Goal: Task Accomplishment & Management: Manage account settings

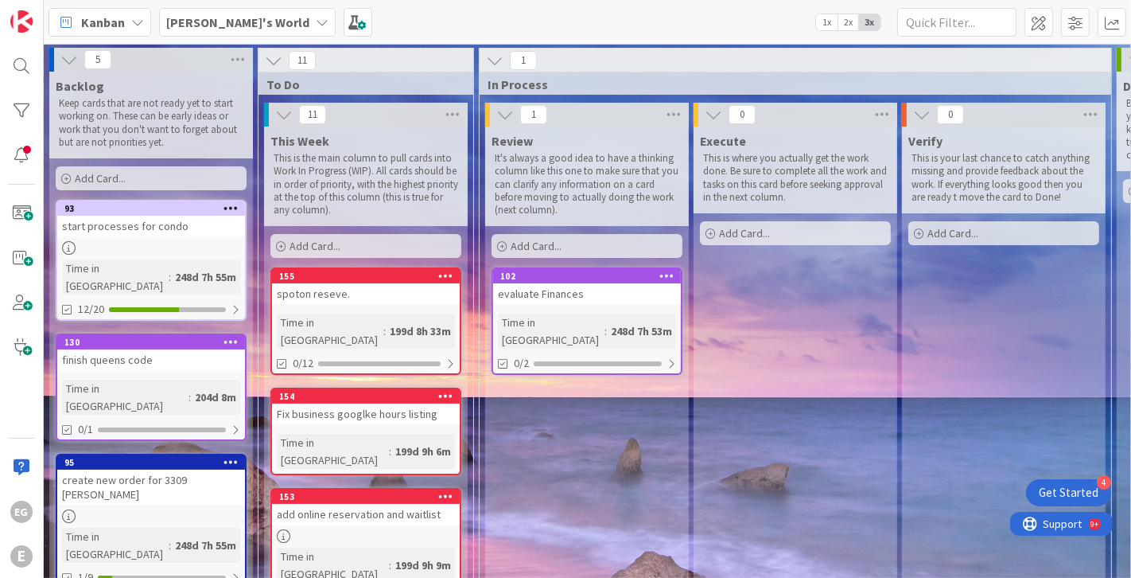
click at [162, 247] on div at bounding box center [151, 248] width 188 height 14
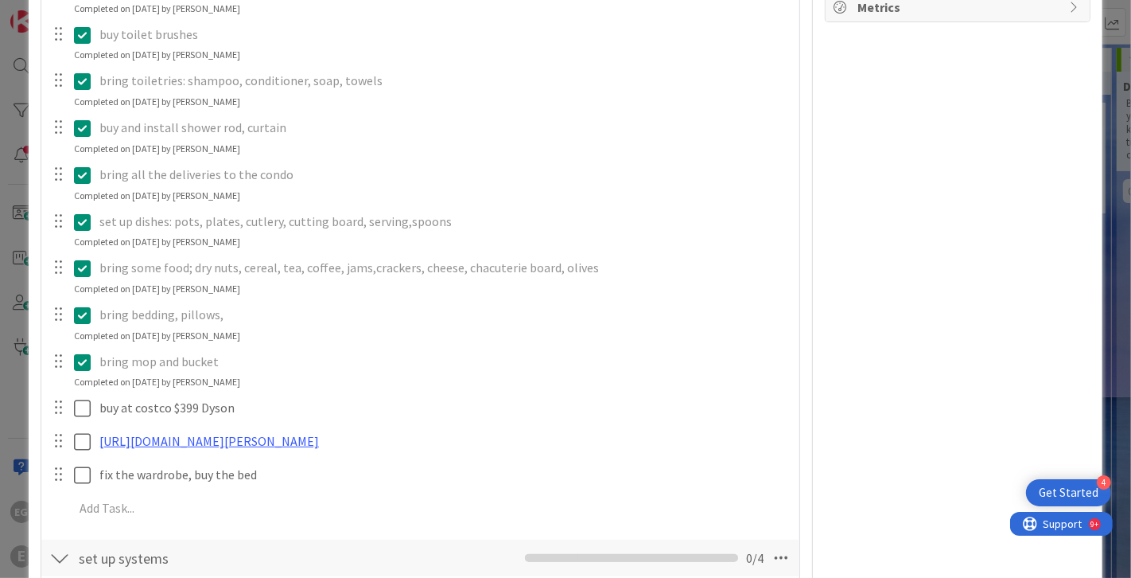
scroll to position [379, 0]
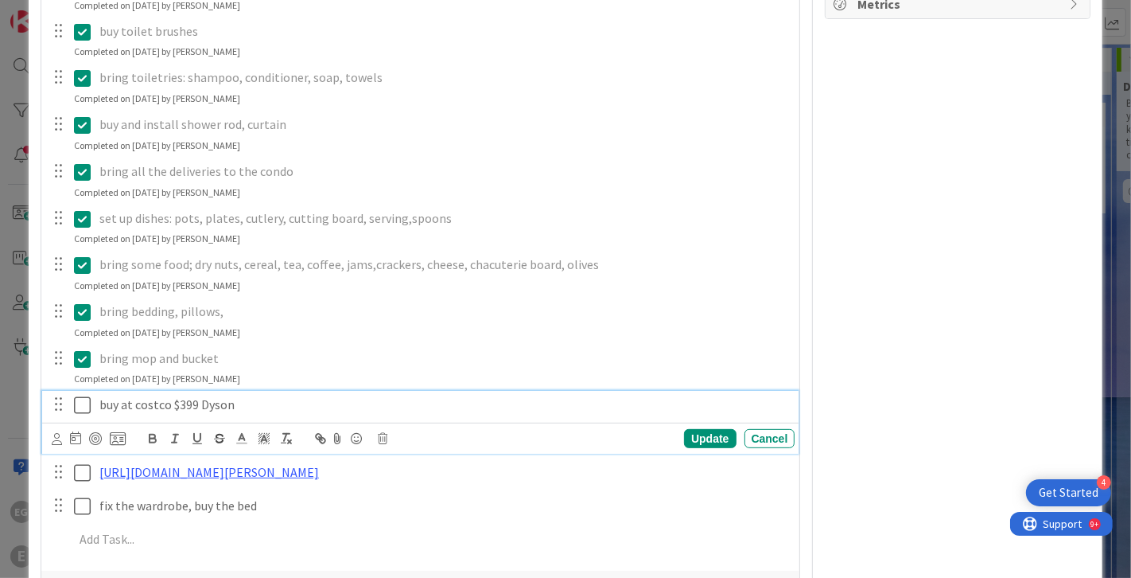
click at [86, 402] on icon at bounding box center [82, 404] width 17 height 19
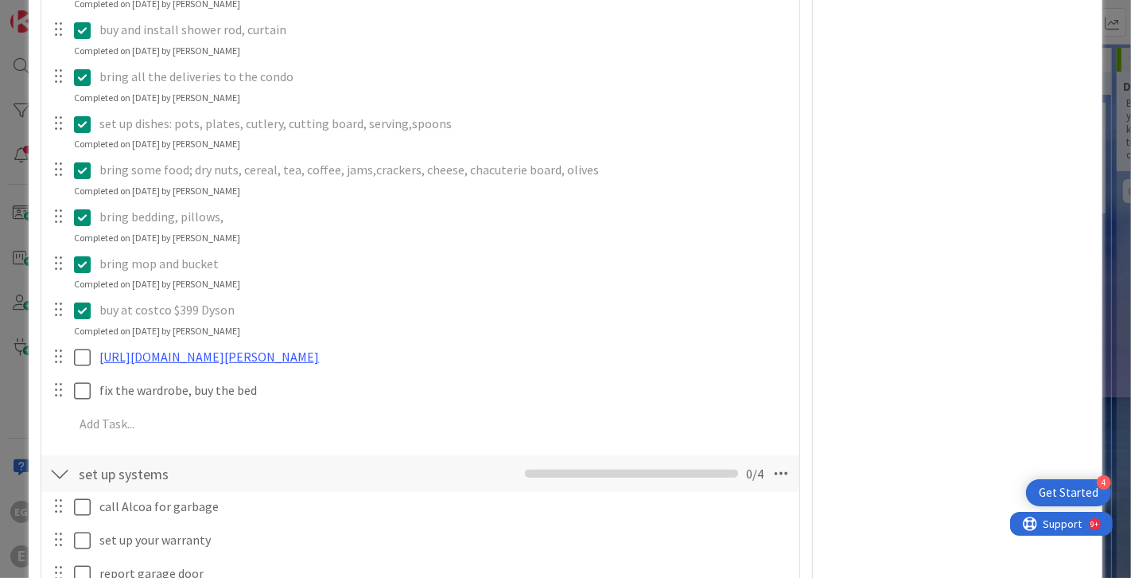
scroll to position [481, 0]
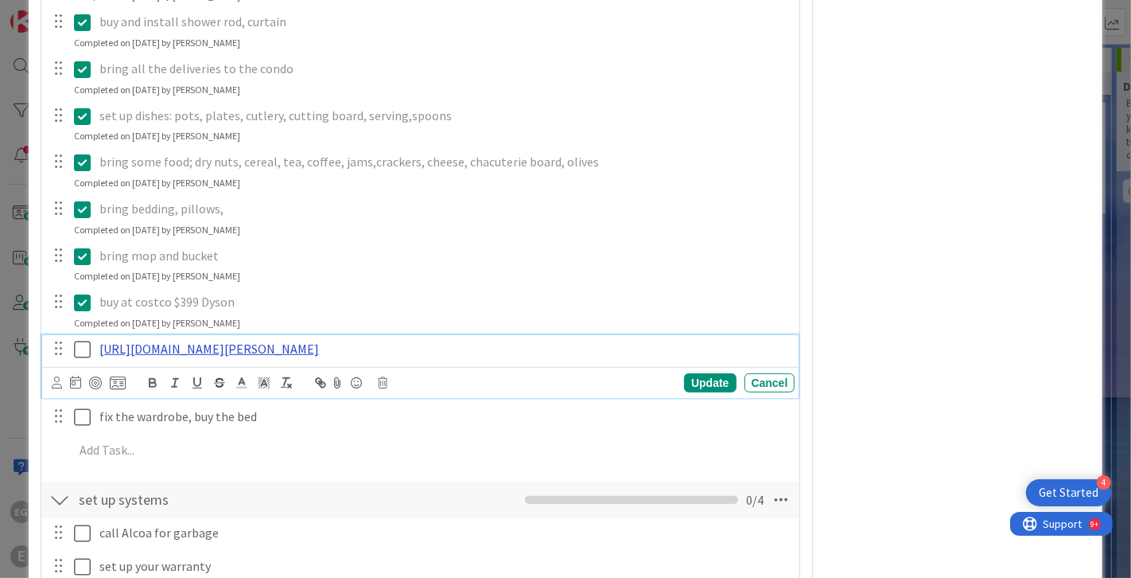
click at [319, 344] on link "[URL][DOMAIN_NAME][PERSON_NAME]" at bounding box center [209, 349] width 220 height 16
click at [299, 374] on link "[URL][DOMAIN_NAME][PERSON_NAME]" at bounding box center [283, 379] width 159 height 21
click at [430, 377] on link at bounding box center [423, 379] width 45 height 12
click at [385, 383] on icon at bounding box center [384, 382] width 10 height 11
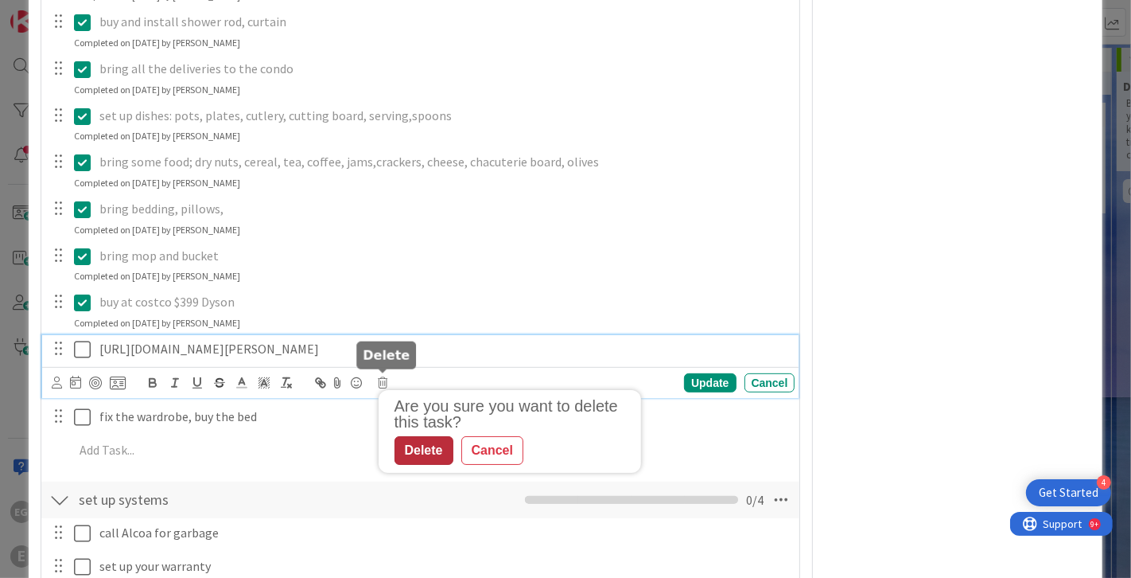
click at [420, 446] on div "Delete" at bounding box center [424, 450] width 59 height 29
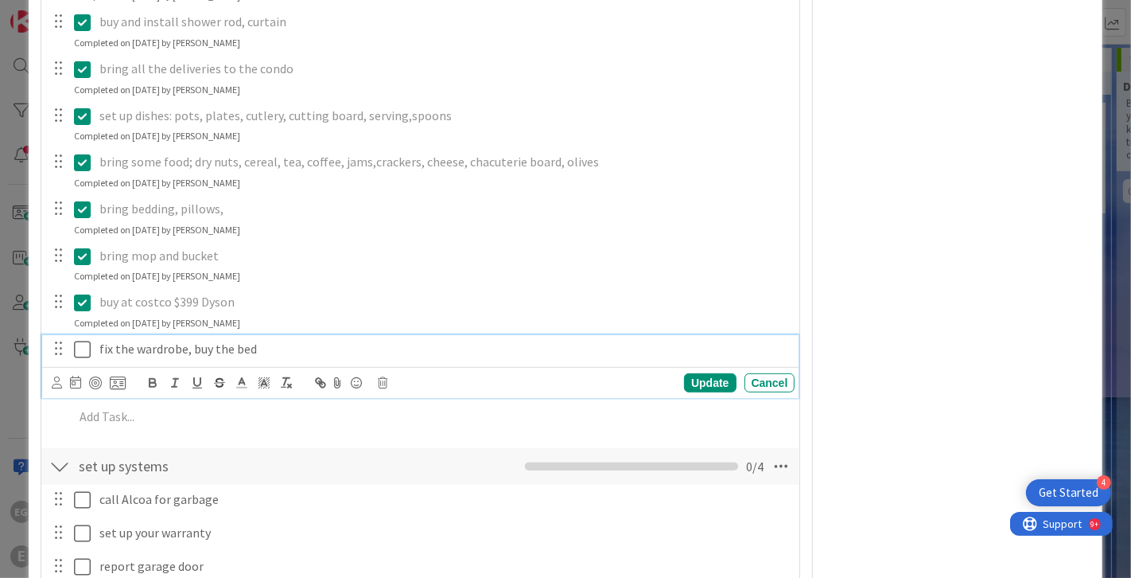
click at [185, 347] on p "fix the wardrobe, buy the bed" at bounding box center [444, 349] width 690 height 18
drag, startPoint x: 256, startPoint y: 349, endPoint x: 189, endPoint y: 349, distance: 67.6
click at [187, 349] on p "fix the wardrobe, buy the bed" at bounding box center [444, 349] width 690 height 18
click at [237, 485] on div "call Alcoa for garbage" at bounding box center [444, 499] width 703 height 28
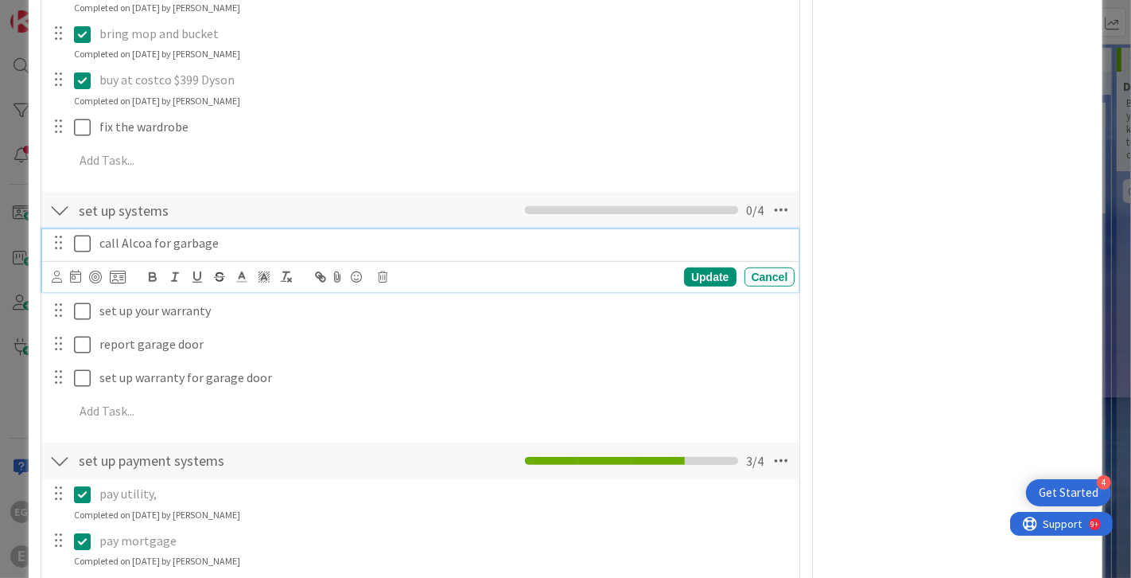
scroll to position [757, 0]
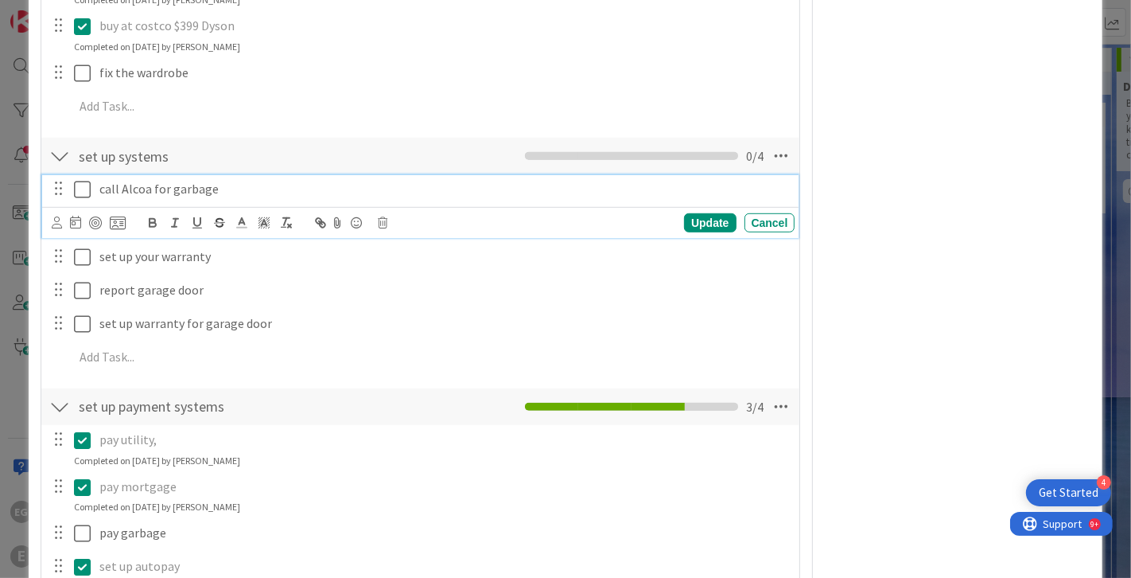
click at [83, 181] on icon at bounding box center [82, 189] width 17 height 19
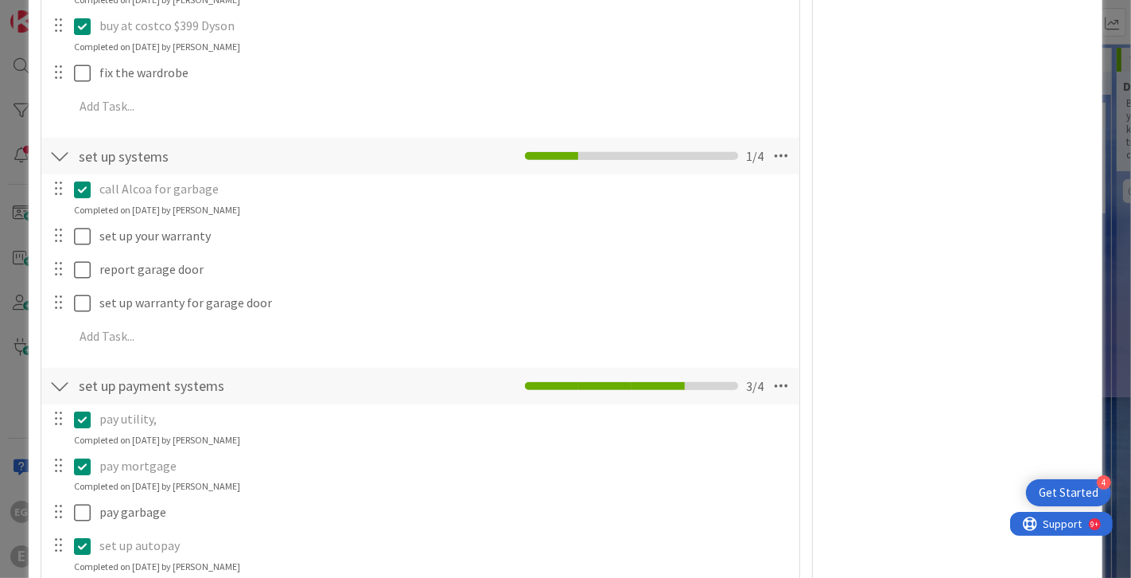
click at [83, 181] on icon at bounding box center [82, 189] width 17 height 19
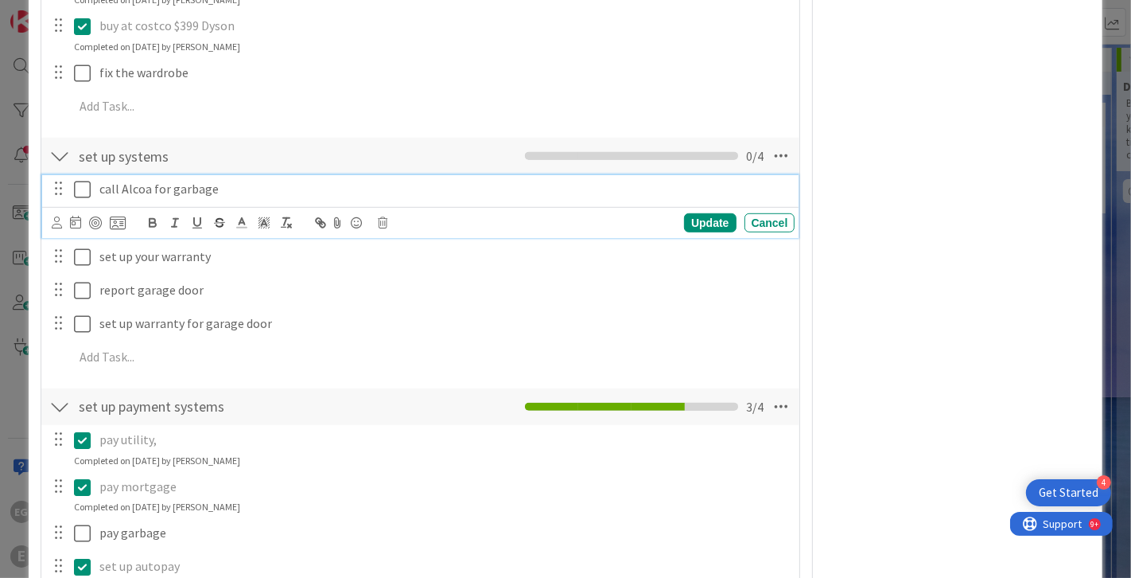
click at [377, 220] on div "Update Cancel" at bounding box center [424, 223] width 744 height 22
click at [379, 220] on icon at bounding box center [384, 222] width 10 height 11
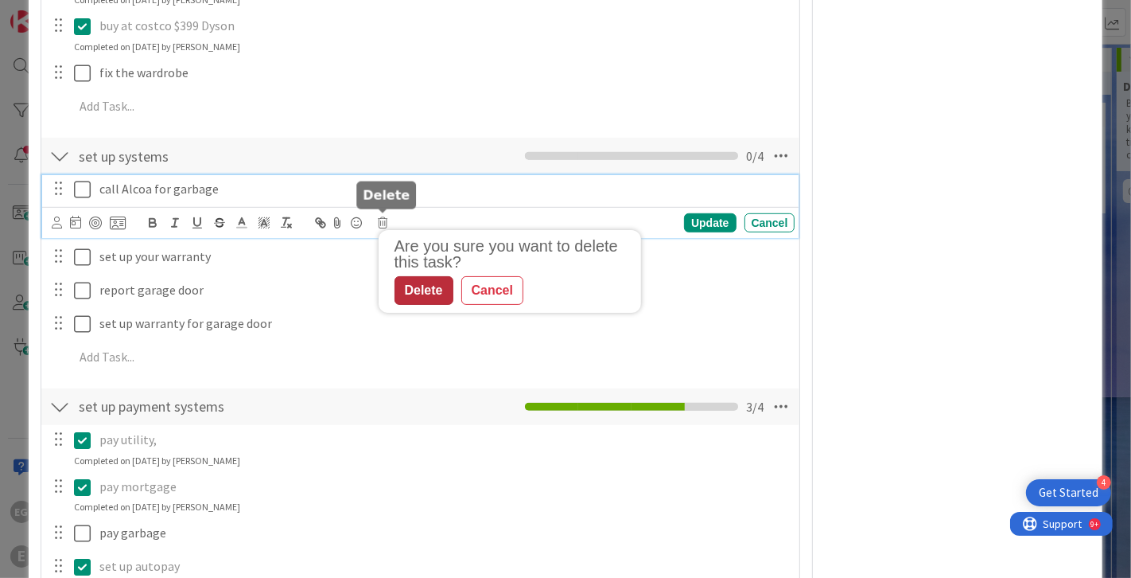
click at [407, 288] on div "Delete" at bounding box center [424, 290] width 59 height 29
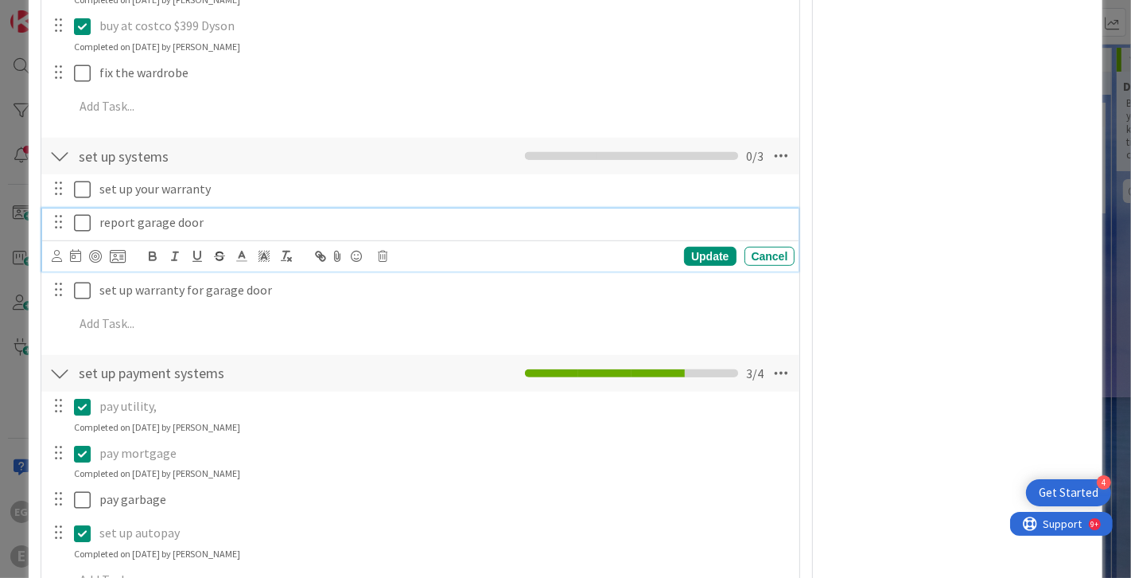
click at [82, 220] on icon at bounding box center [82, 222] width 17 height 19
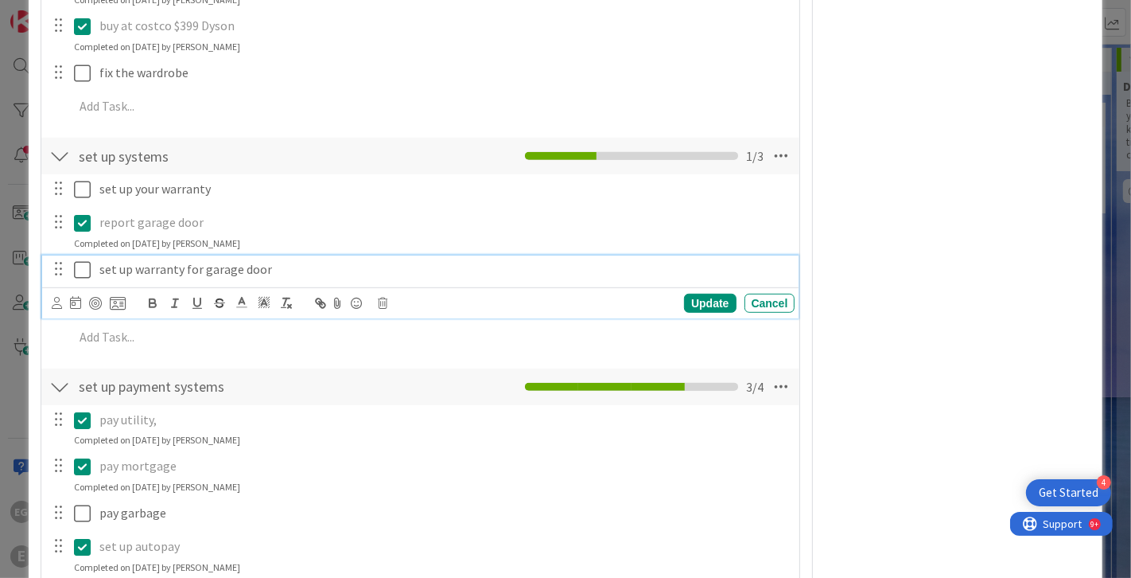
click at [86, 263] on icon at bounding box center [82, 269] width 17 height 19
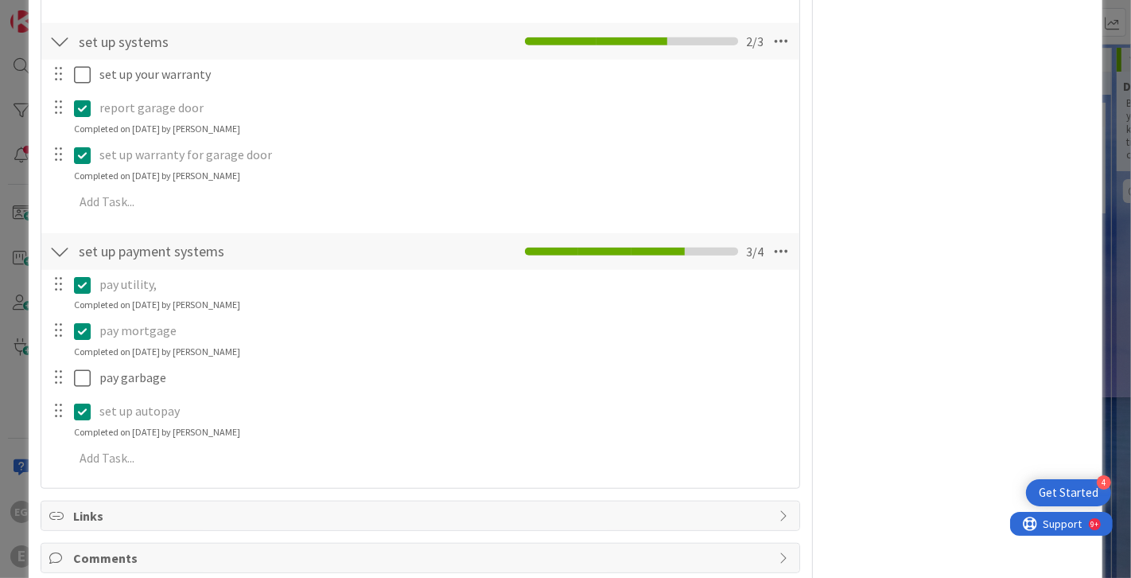
scroll to position [937, 0]
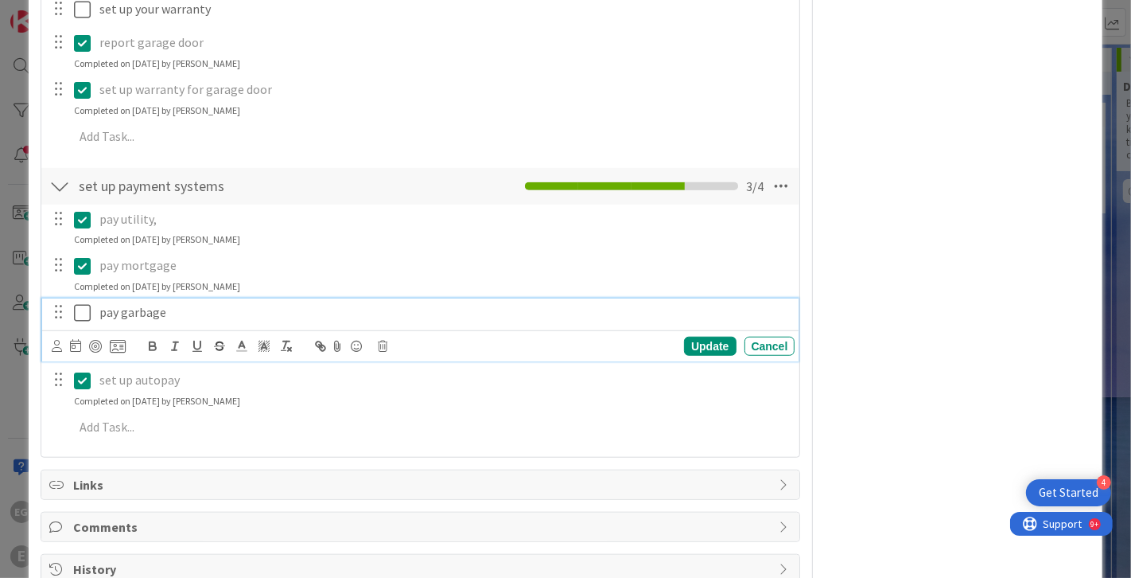
click at [146, 315] on p "pay garbage" at bounding box center [444, 312] width 690 height 18
click at [385, 344] on icon at bounding box center [384, 346] width 10 height 11
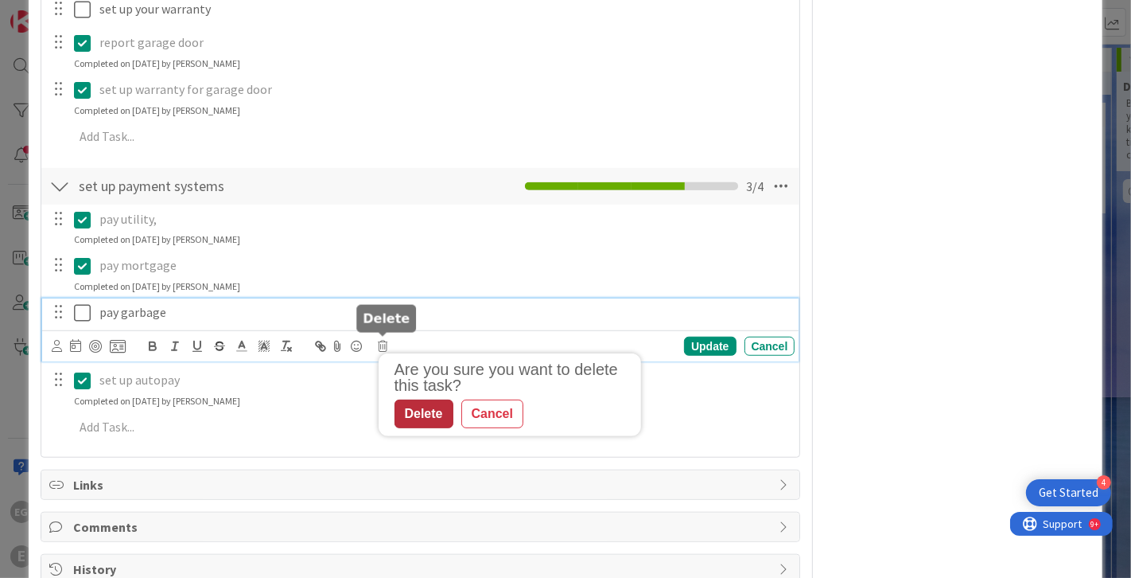
click at [416, 411] on div "Delete" at bounding box center [424, 413] width 59 height 29
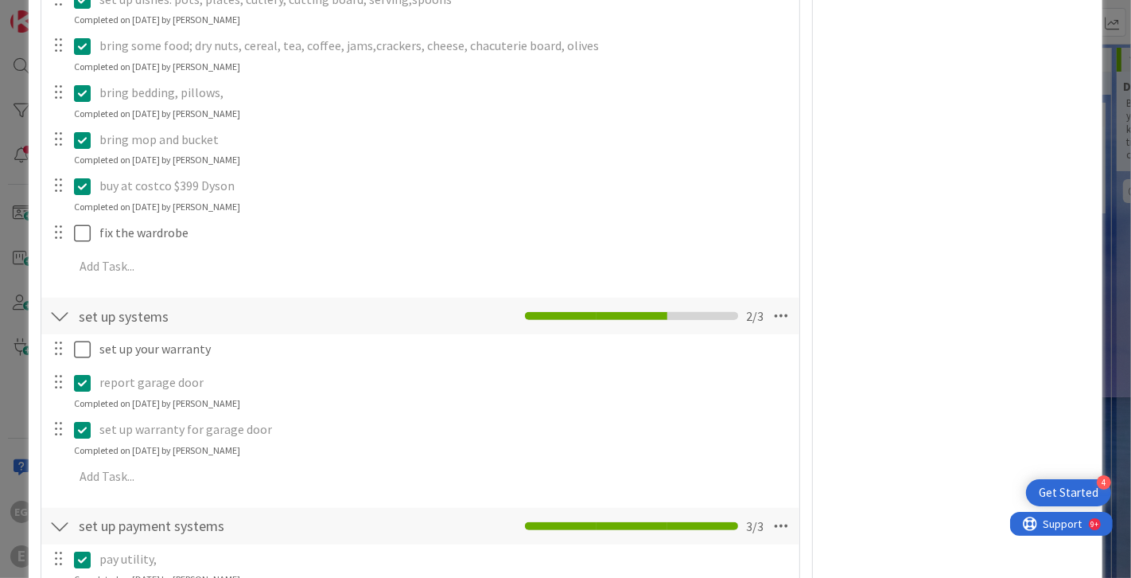
scroll to position [563, 0]
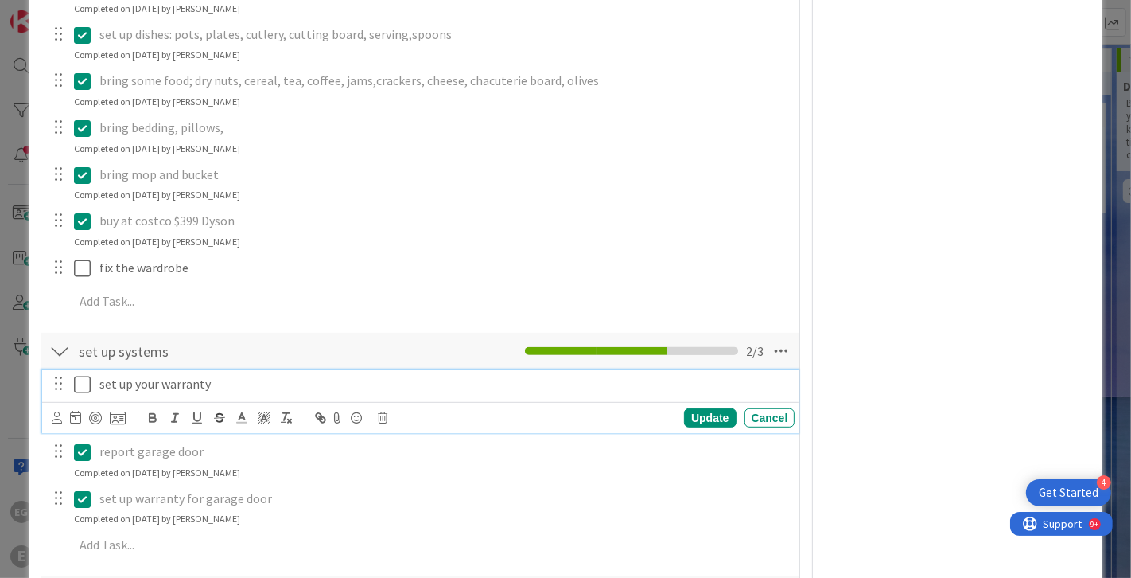
click at [183, 384] on p "set up your warranty" at bounding box center [444, 384] width 690 height 18
click at [383, 413] on icon at bounding box center [384, 417] width 10 height 11
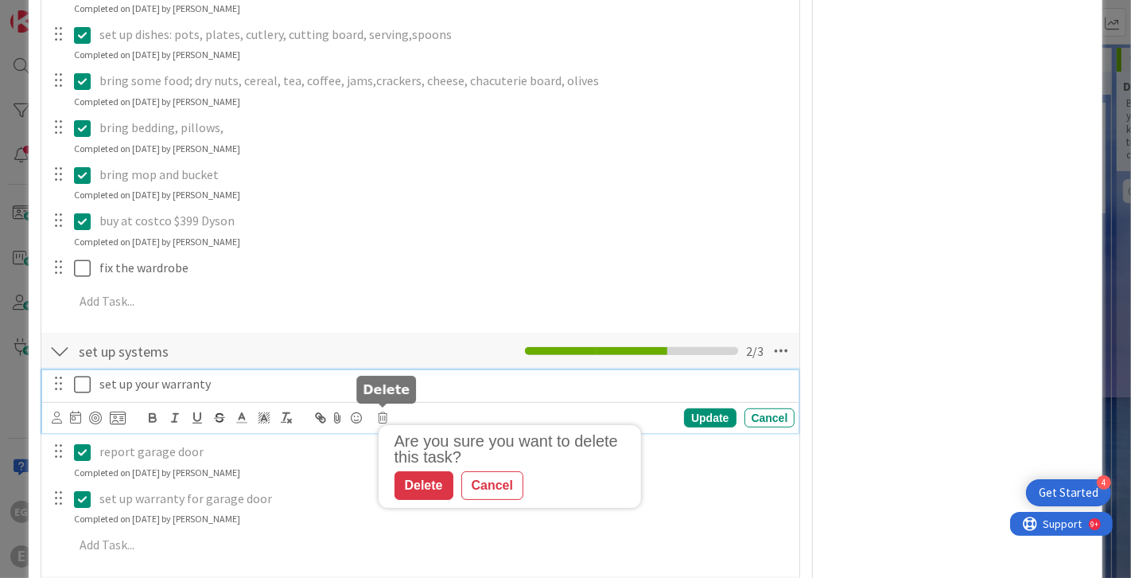
click at [419, 481] on div "Delete" at bounding box center [424, 485] width 59 height 29
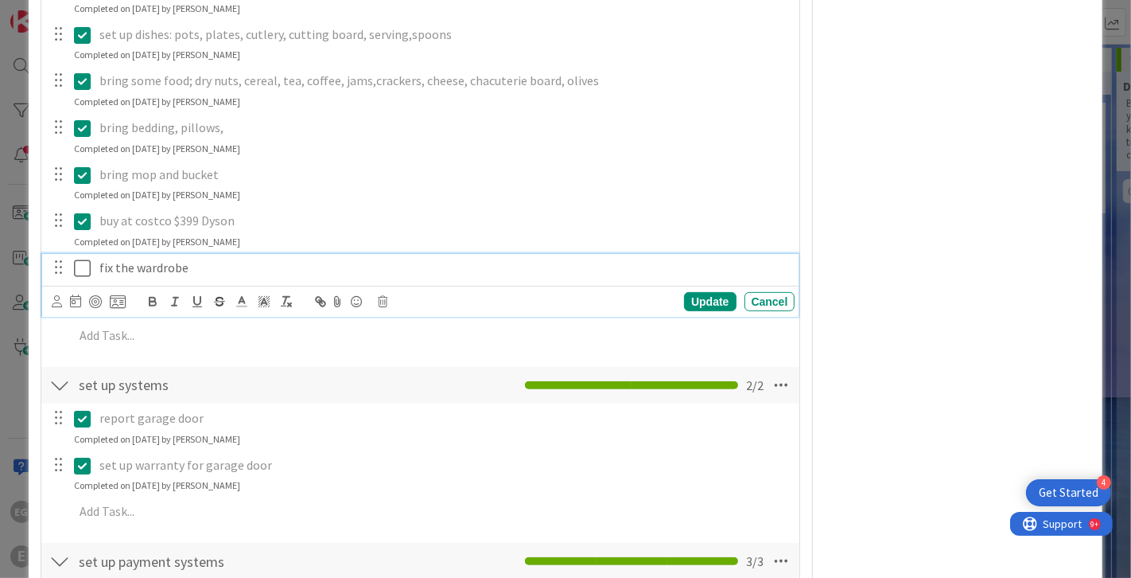
click at [160, 268] on p "fix the wardrobe" at bounding box center [444, 268] width 690 height 18
click at [384, 296] on icon at bounding box center [384, 301] width 10 height 11
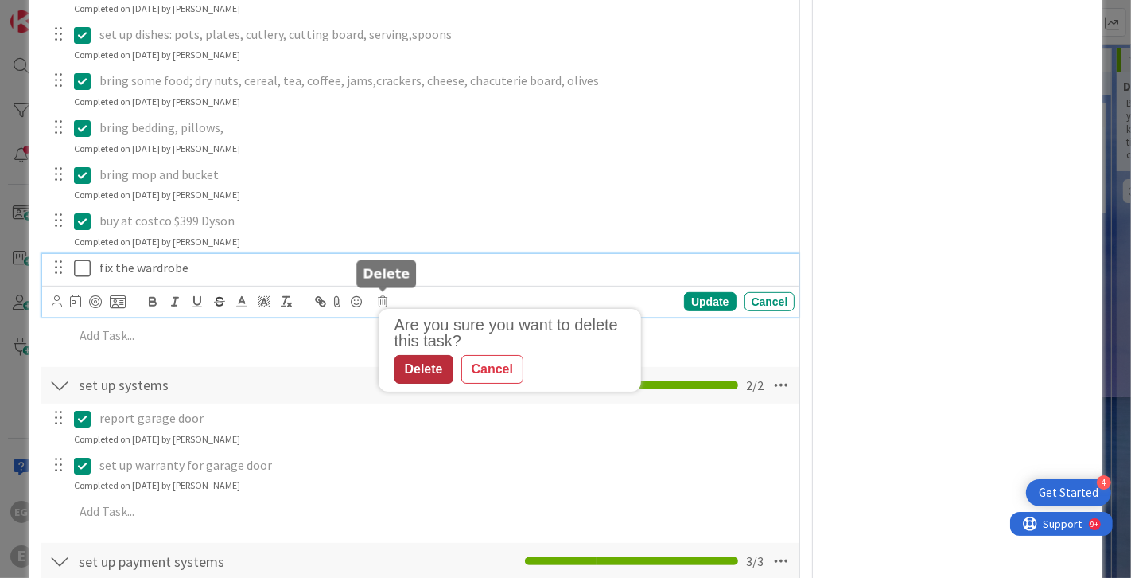
click at [415, 359] on div "Delete" at bounding box center [424, 369] width 59 height 29
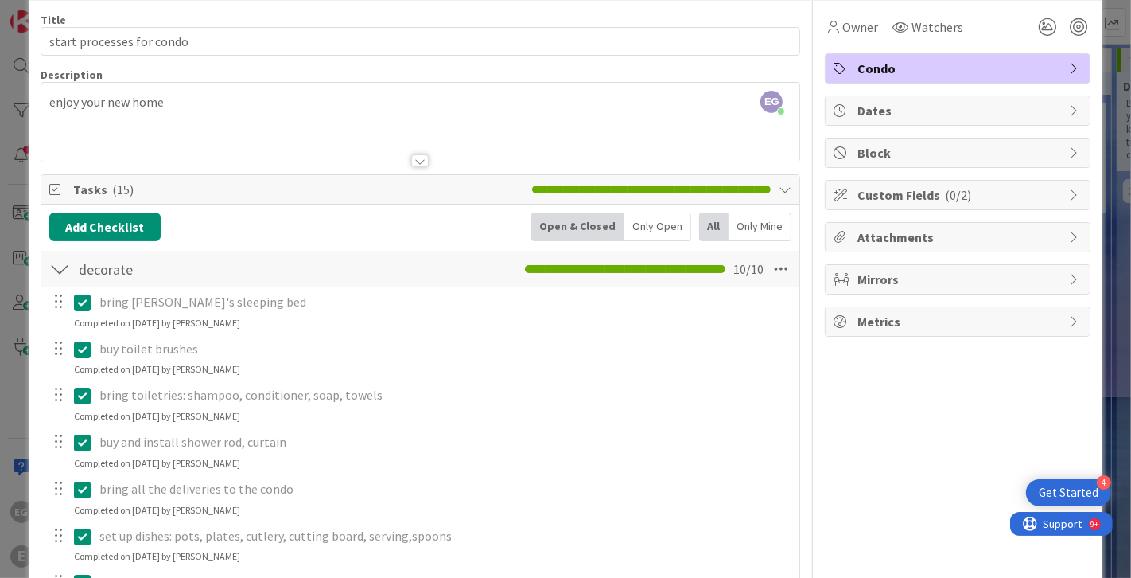
scroll to position [0, 0]
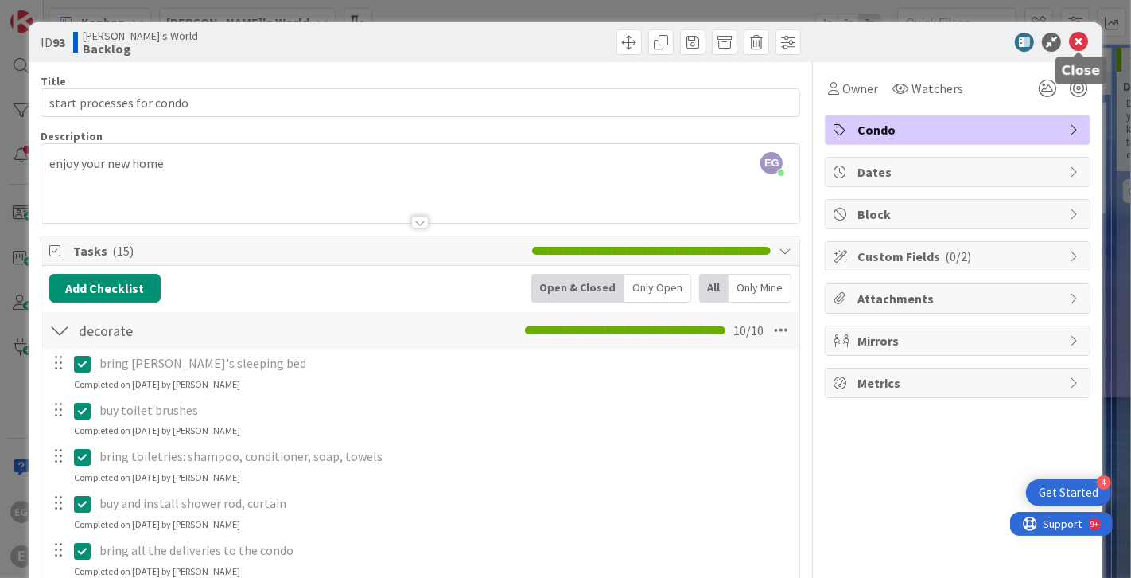
click at [1078, 43] on icon at bounding box center [1078, 42] width 19 height 19
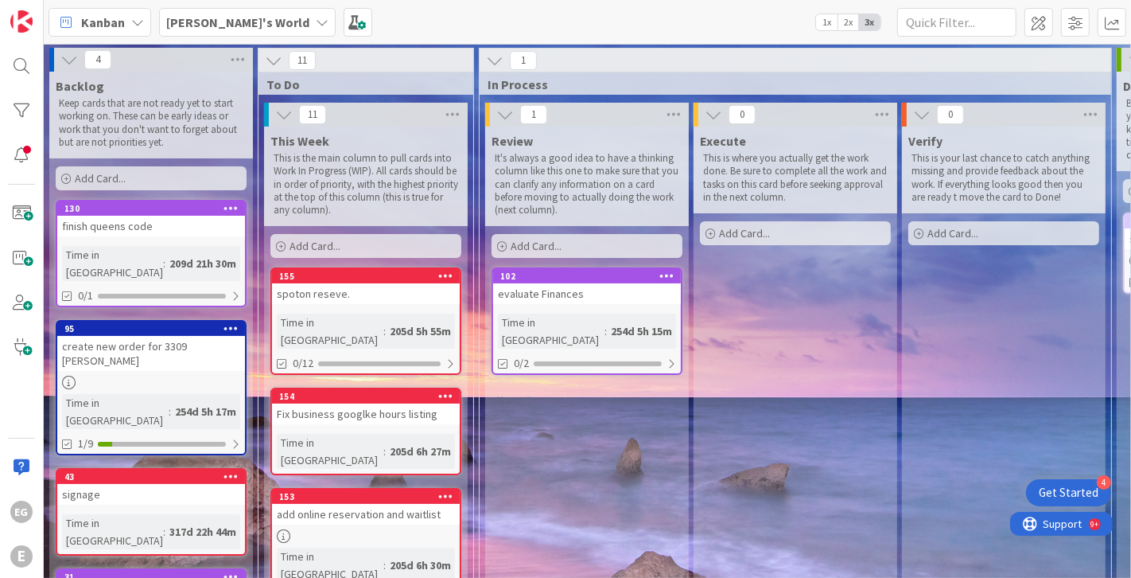
click at [165, 255] on div "209d 21h 30m" at bounding box center [202, 264] width 75 height 18
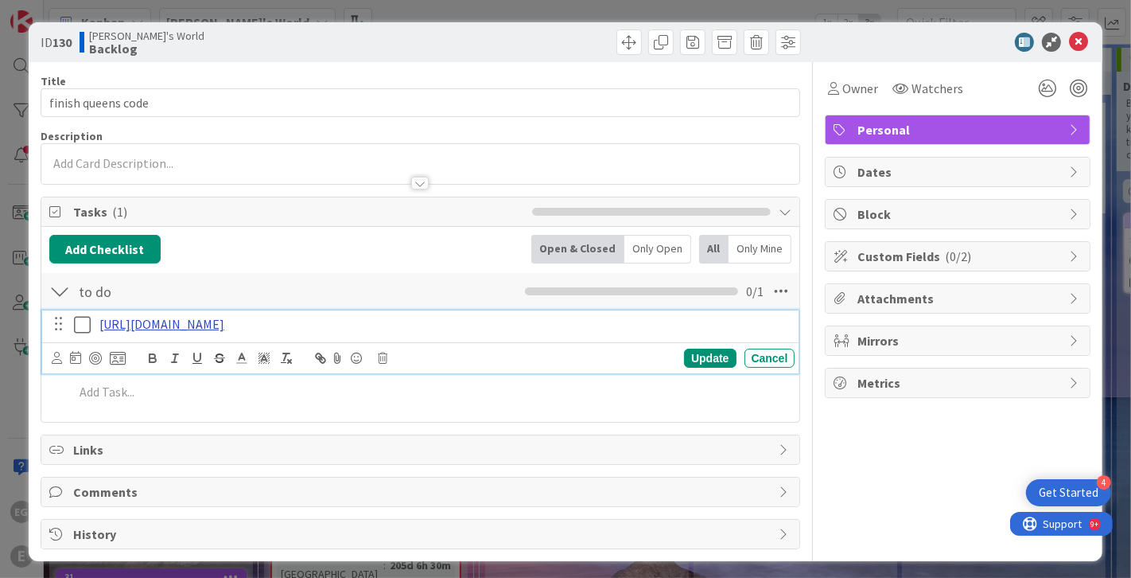
click at [224, 317] on link "[URL][DOMAIN_NAME]" at bounding box center [161, 324] width 125 height 16
click at [224, 323] on link "[URL][DOMAIN_NAME]" at bounding box center [161, 324] width 125 height 16
click at [1083, 45] on icon at bounding box center [1078, 42] width 19 height 19
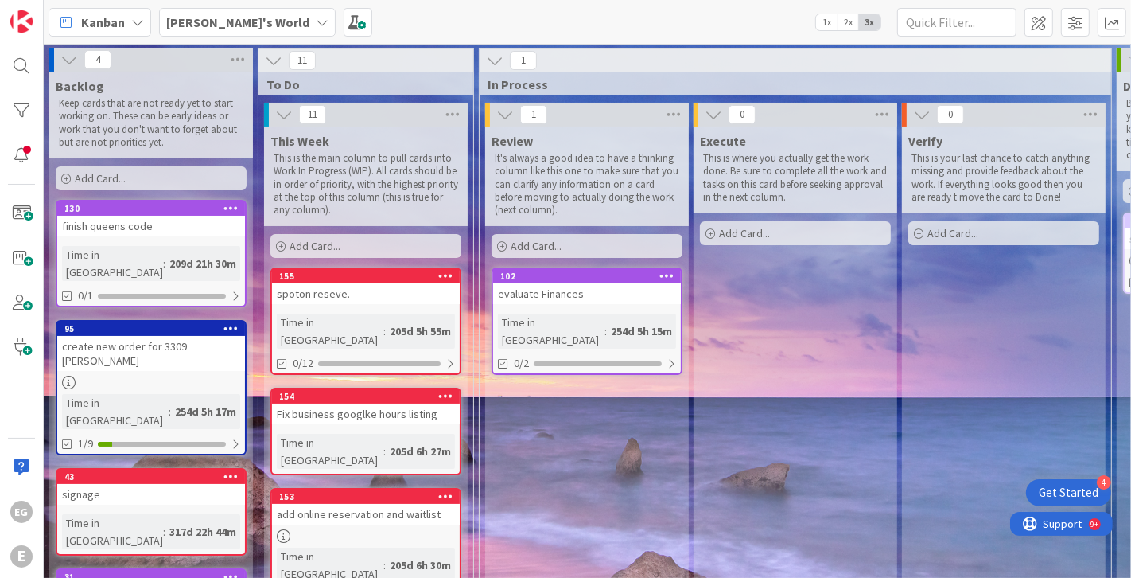
click at [143, 341] on div "95 create new order for 3309 [PERSON_NAME] Time in [GEOGRAPHIC_DATA] : 254d 5h …" at bounding box center [151, 387] width 191 height 135
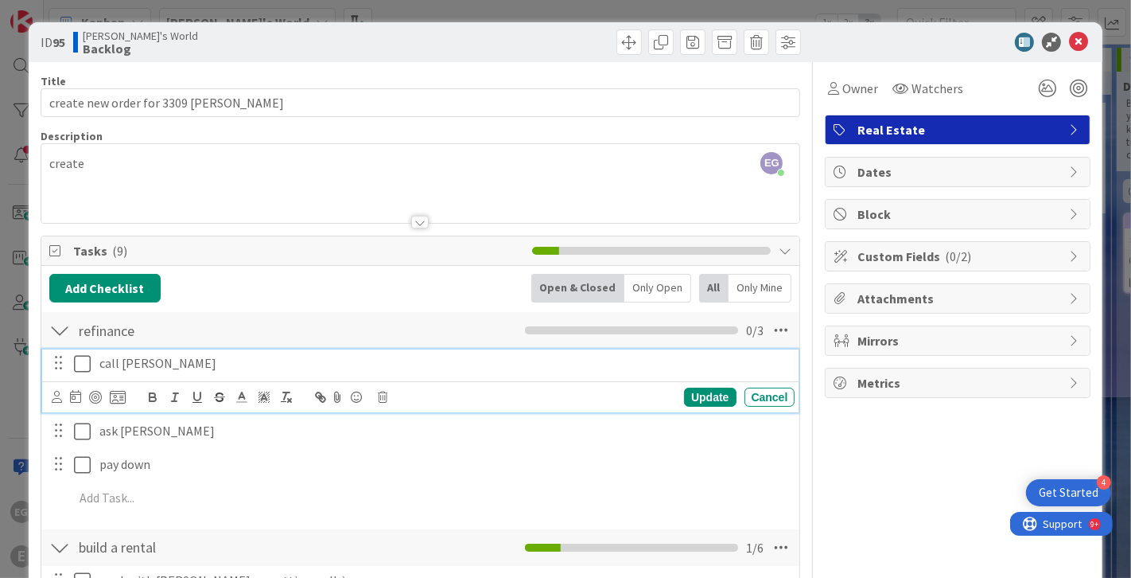
click at [84, 360] on icon at bounding box center [82, 363] width 17 height 19
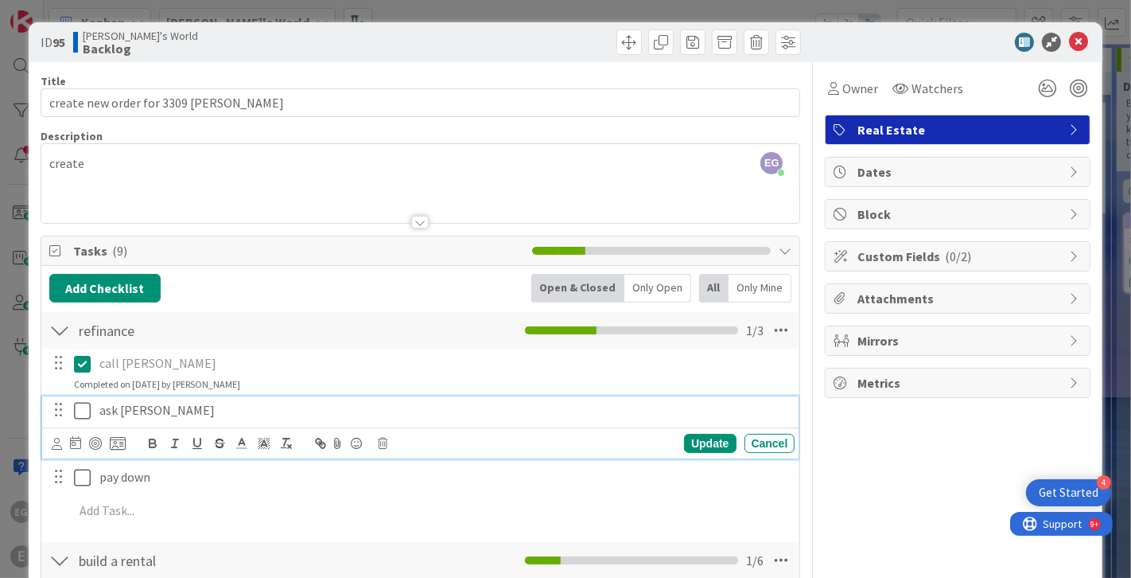
click at [84, 412] on icon at bounding box center [82, 410] width 17 height 19
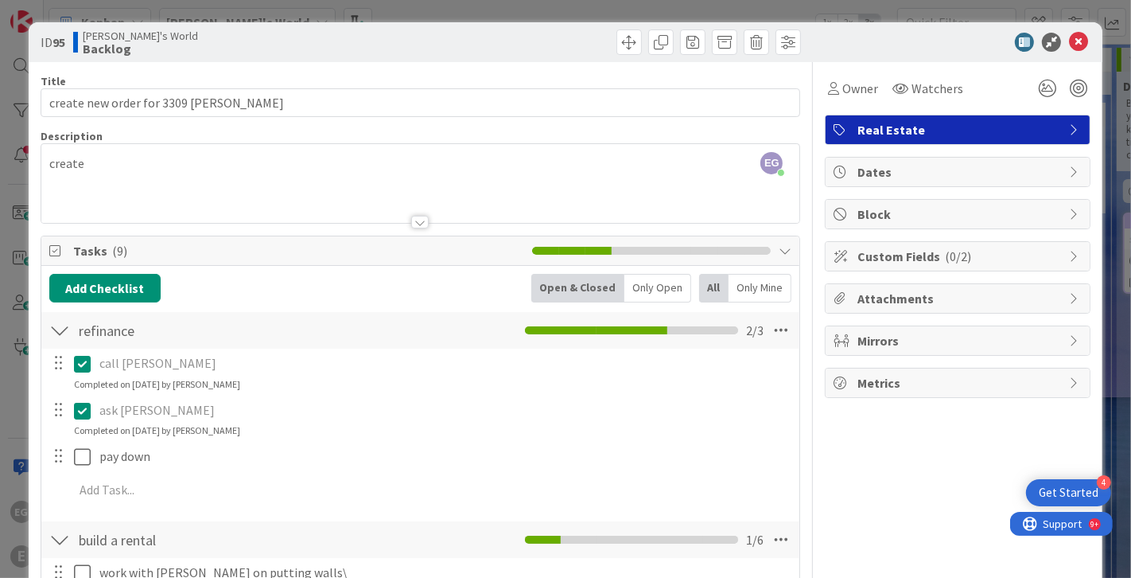
click at [86, 472] on div "call [PERSON_NAME] Update Cancel Completed on [DATE] by [PERSON_NAME] ask [PERS…" at bounding box center [420, 430] width 743 height 162
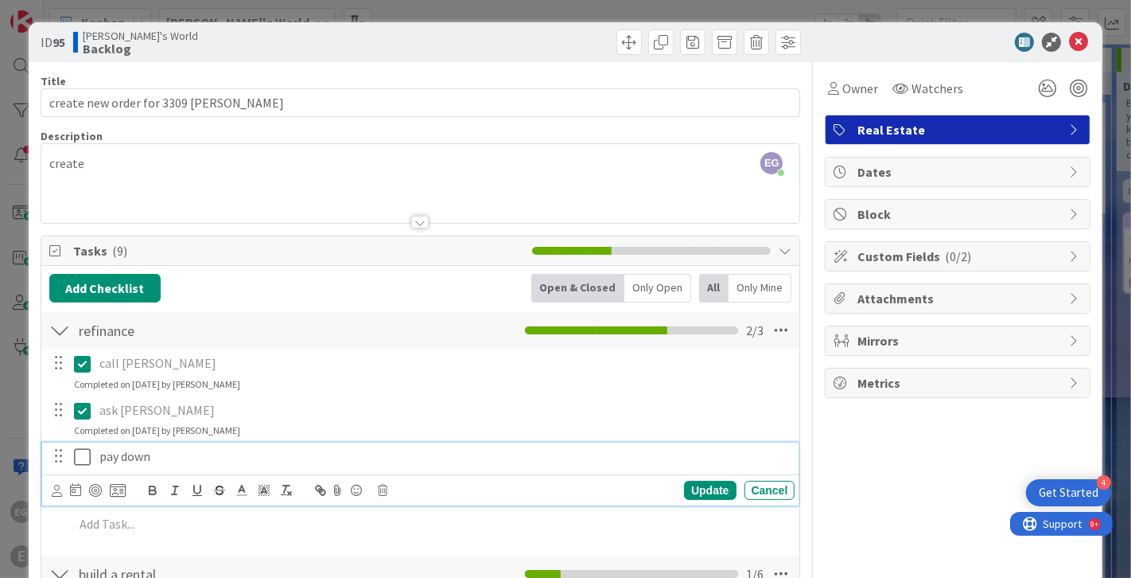
click at [86, 462] on icon at bounding box center [82, 456] width 17 height 19
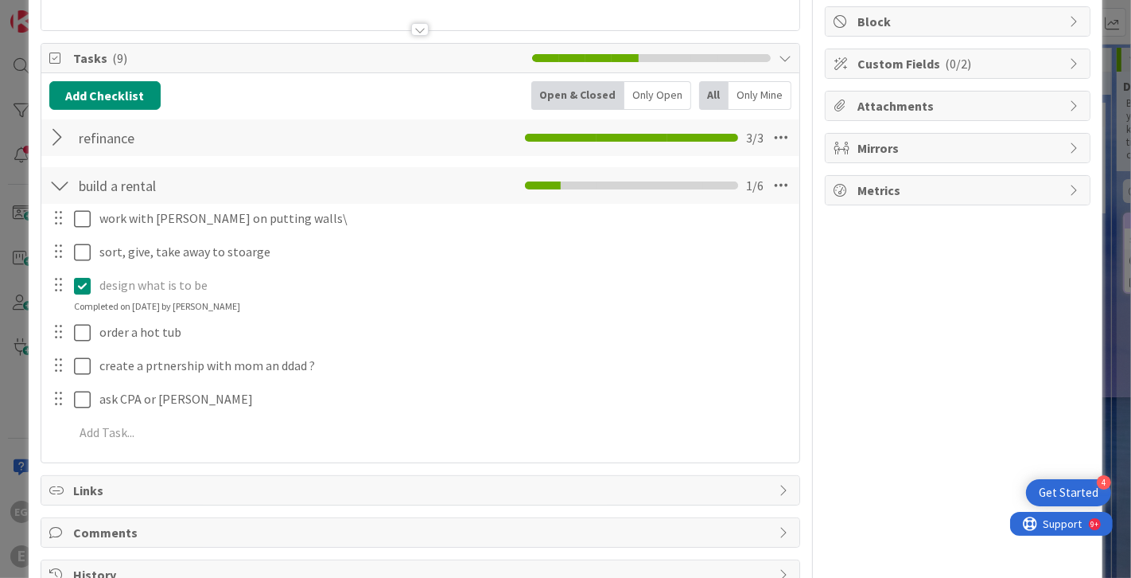
scroll to position [205, 0]
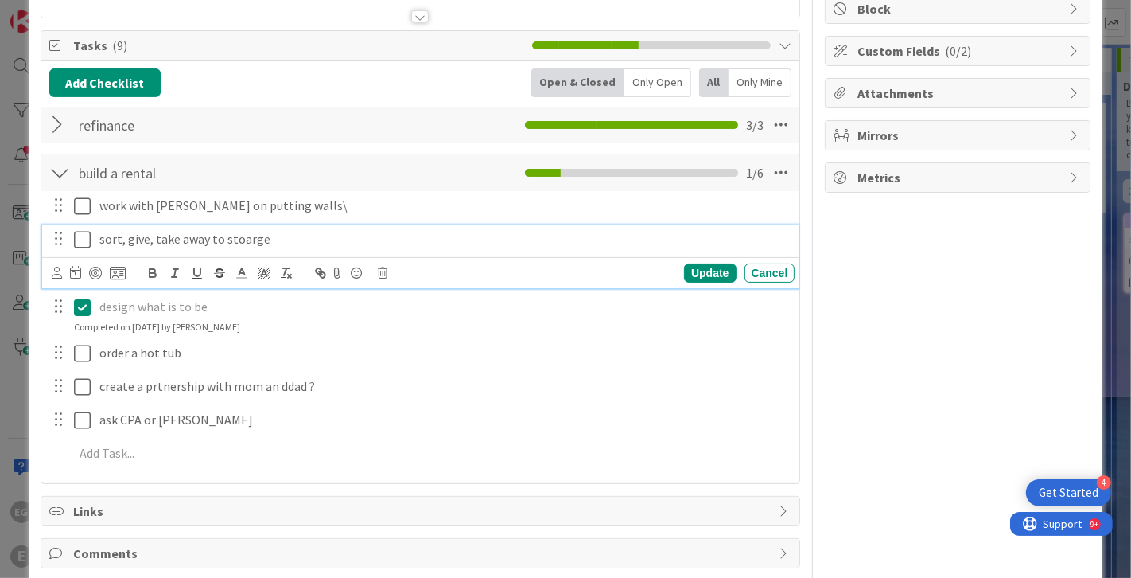
click at [86, 239] on icon at bounding box center [82, 239] width 17 height 19
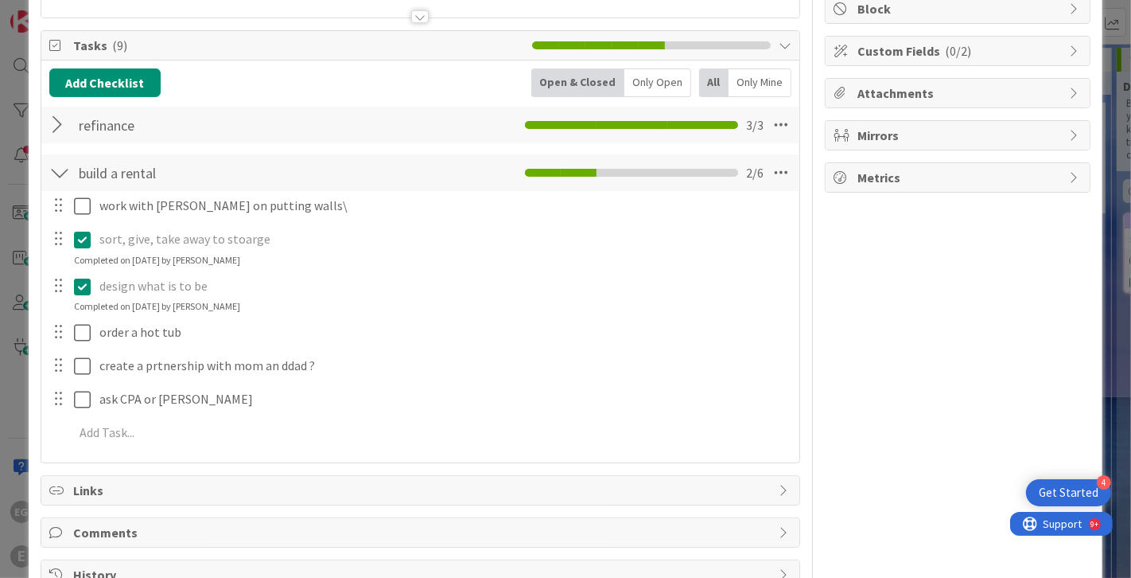
click at [83, 234] on icon at bounding box center [82, 239] width 17 height 19
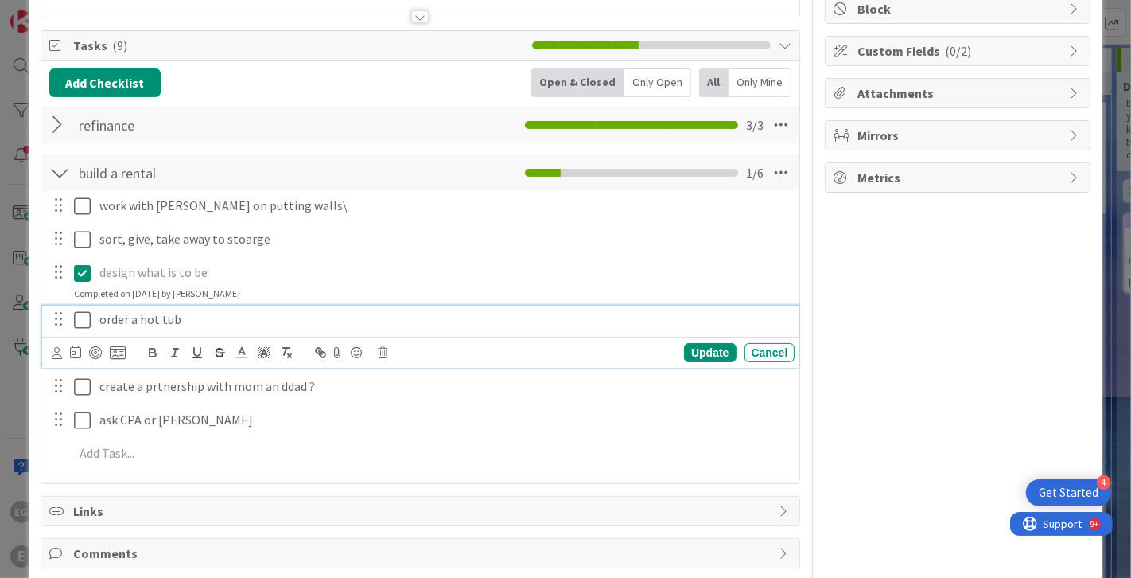
click at [82, 355] on div "order a hot tub Update Cancel" at bounding box center [420, 337] width 757 height 63
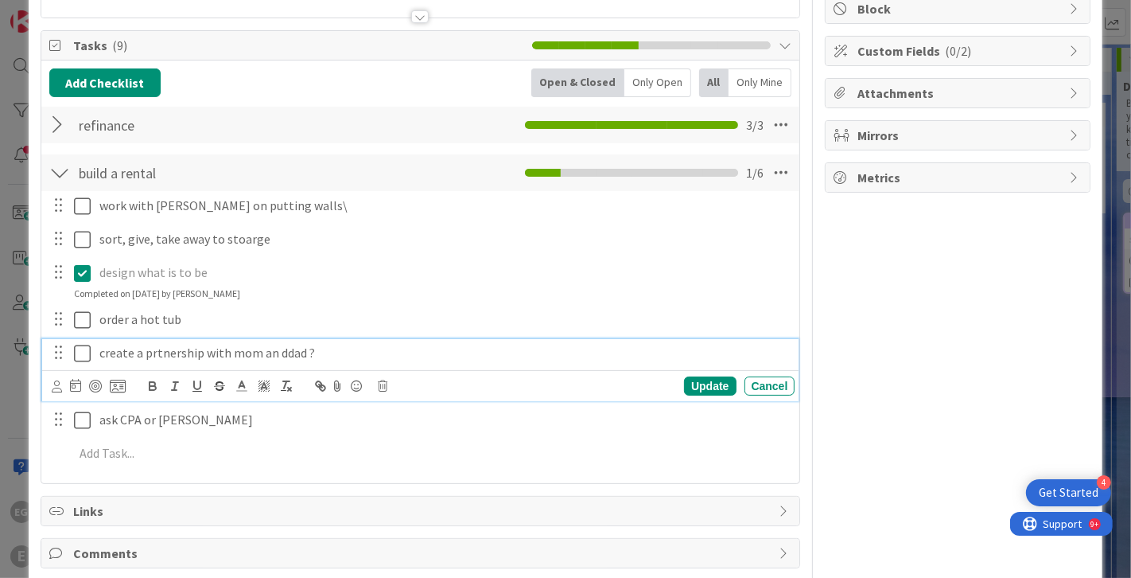
click at [82, 385] on div "create a prtnership with mom an ddad ? Update Cancel" at bounding box center [420, 370] width 757 height 63
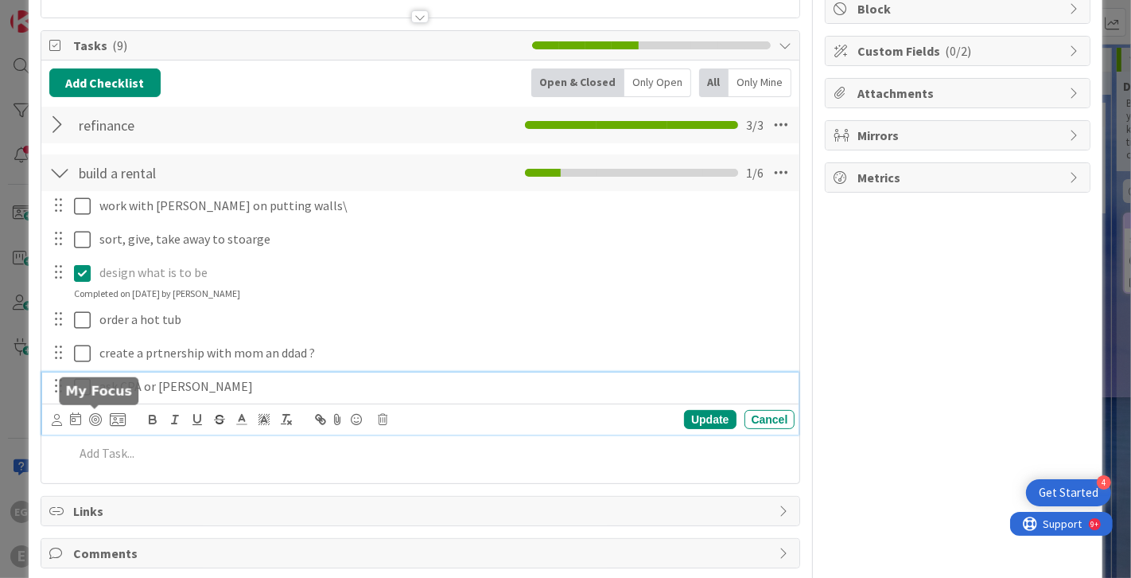
click at [88, 417] on div "ask CPA or [PERSON_NAME] Update Cancel" at bounding box center [420, 403] width 757 height 63
click at [86, 379] on icon at bounding box center [82, 386] width 17 height 19
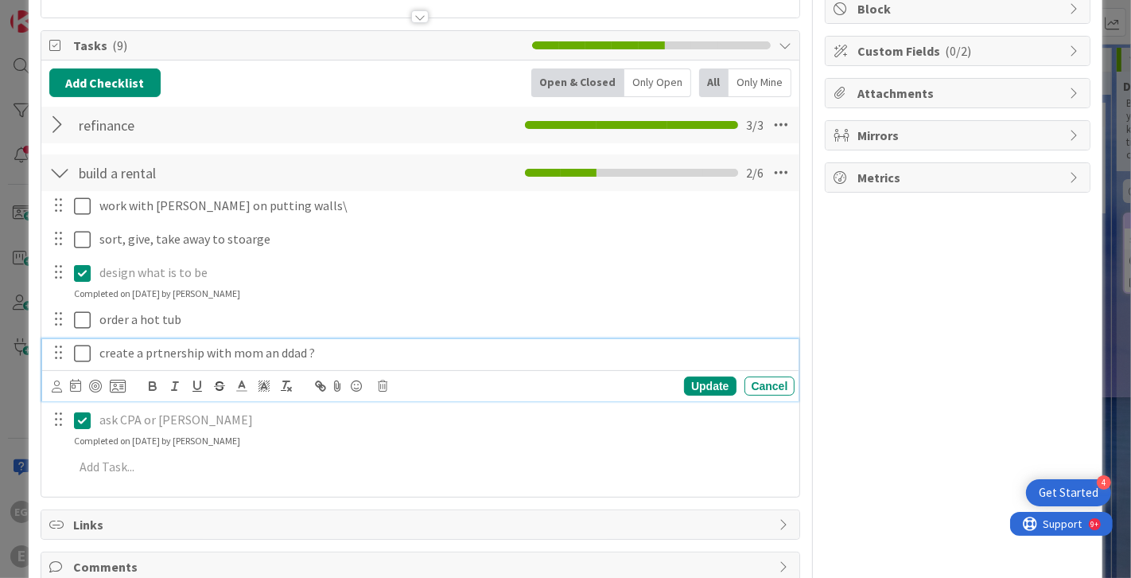
click at [86, 352] on icon at bounding box center [82, 353] width 17 height 19
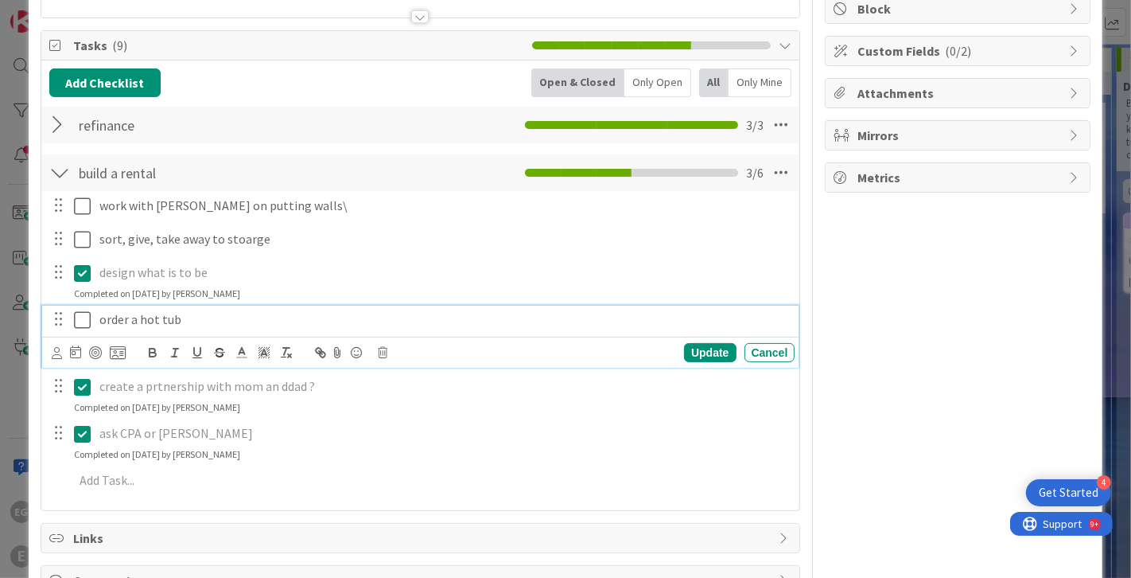
click at [86, 328] on button at bounding box center [83, 319] width 19 height 25
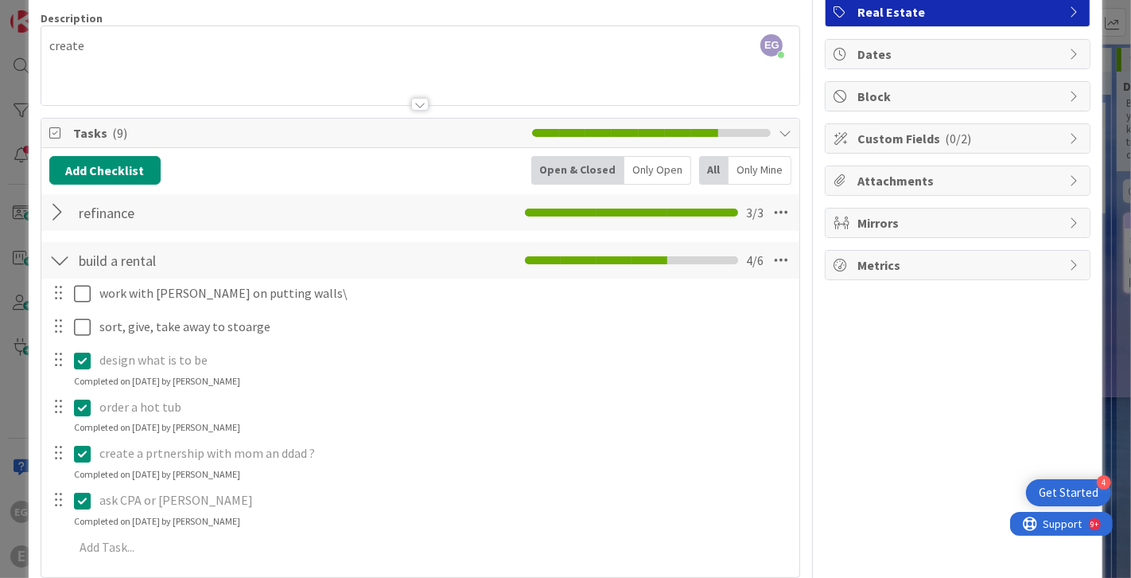
scroll to position [0, 0]
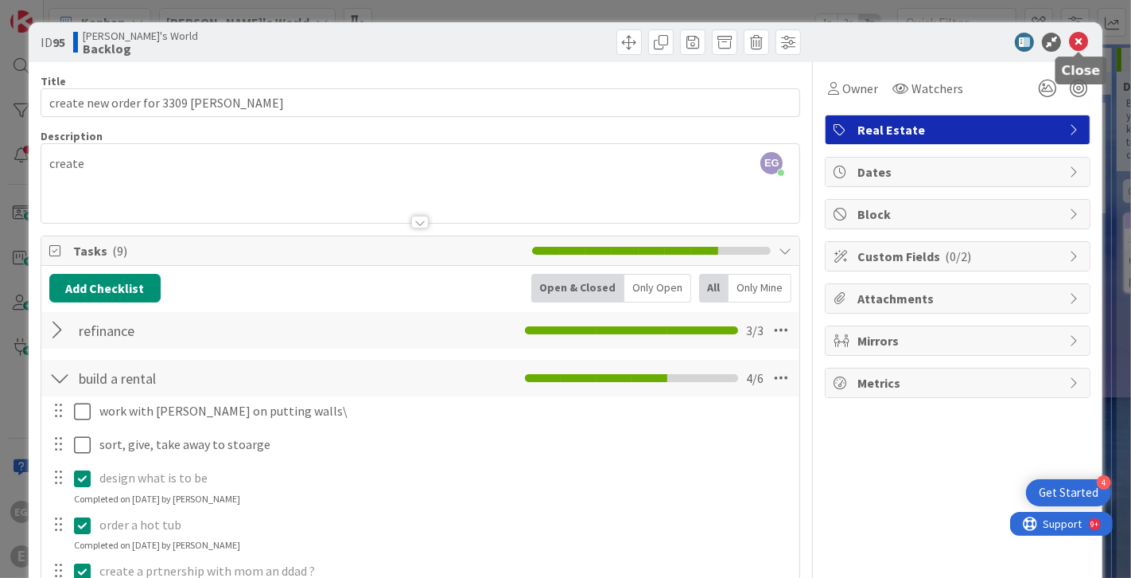
click at [1075, 42] on icon at bounding box center [1078, 42] width 19 height 19
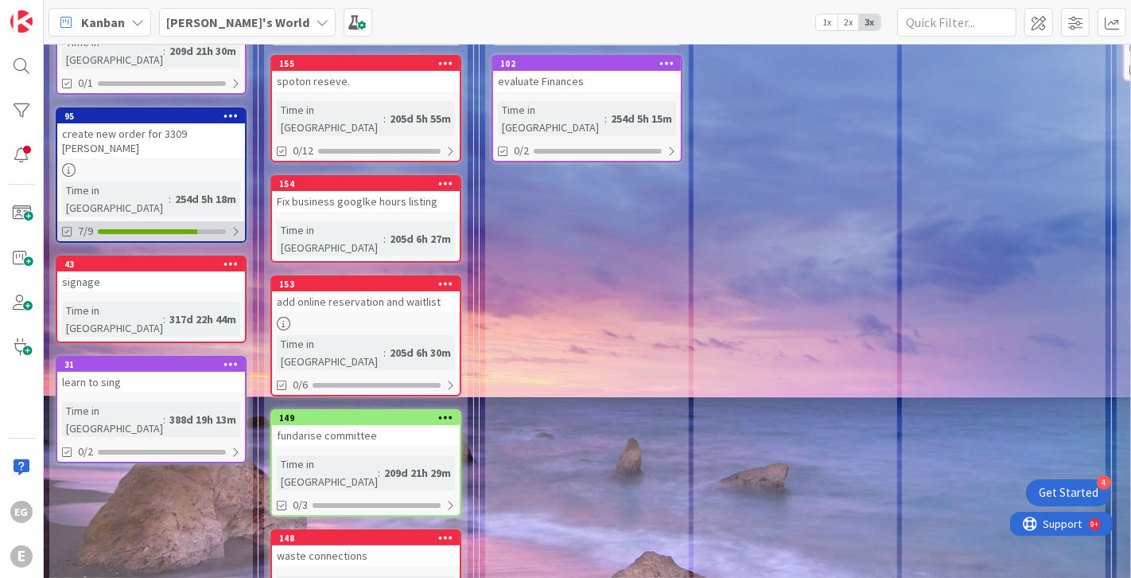
scroll to position [250, 0]
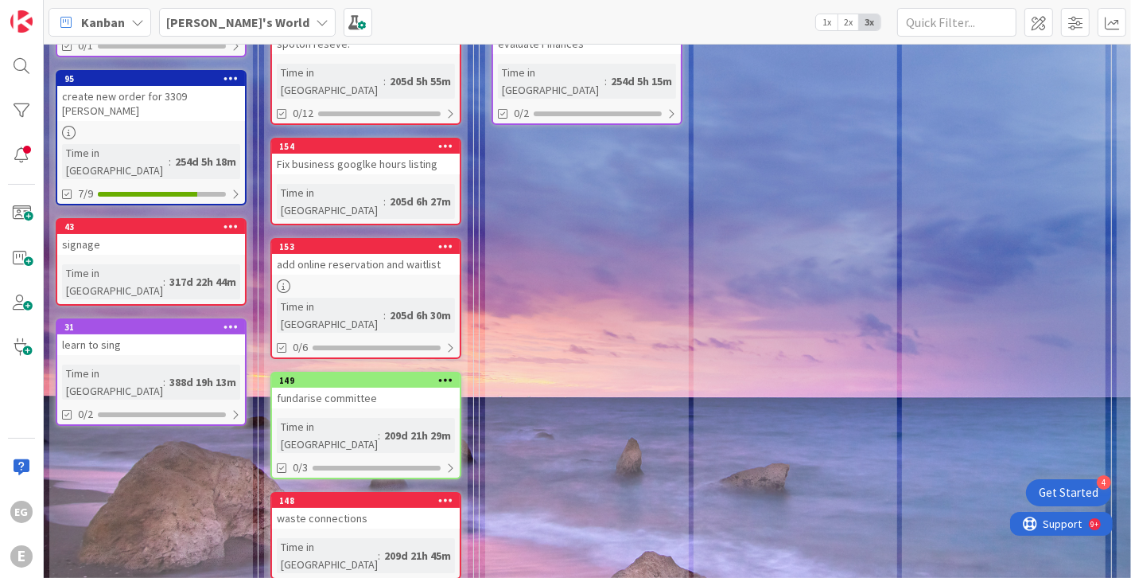
click at [151, 318] on div "31 learn to sing Time in [GEOGRAPHIC_DATA] : 388d 19h 13m 0/2" at bounding box center [151, 371] width 191 height 107
